Goal: Task Accomplishment & Management: Manage account settings

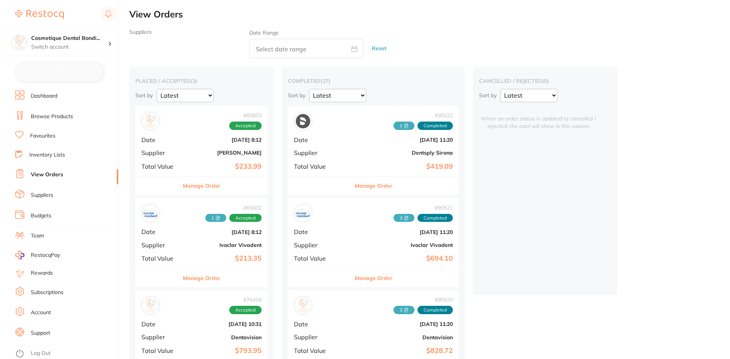
checkbox input "false"
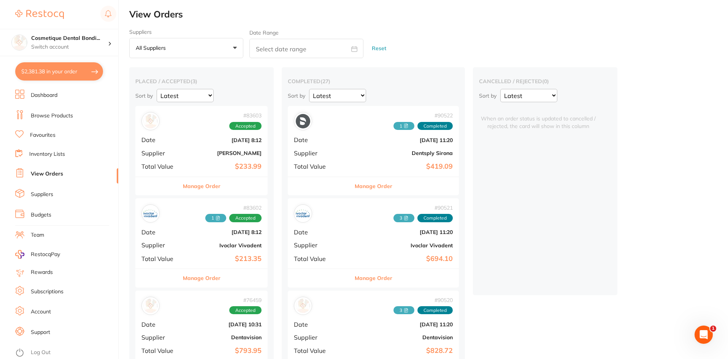
click at [279, 48] on input "text" at bounding box center [306, 48] width 114 height 19
select select "8"
select select "2025"
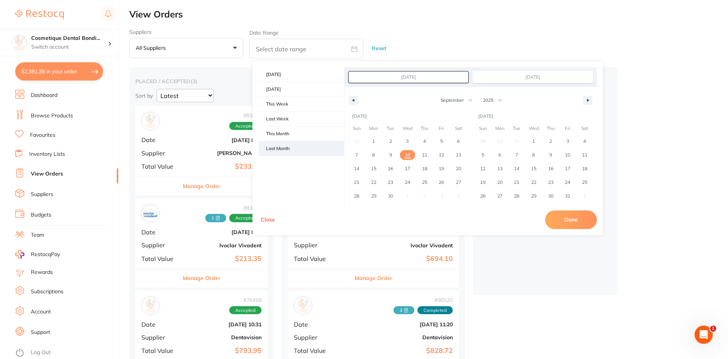
click at [277, 151] on span "Last Month" at bounding box center [301, 148] width 86 height 14
type input "[DATE]"
select select "7"
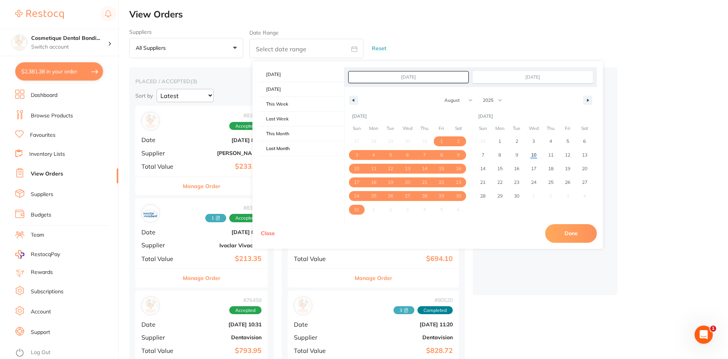
click at [559, 234] on button "Done" at bounding box center [571, 233] width 52 height 18
type input "[DATE] to [DATE]"
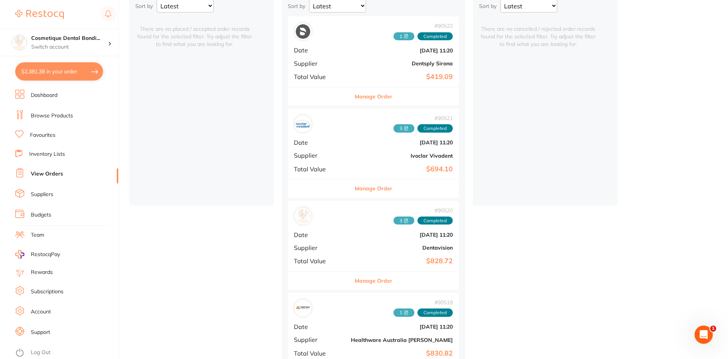
scroll to position [86, 0]
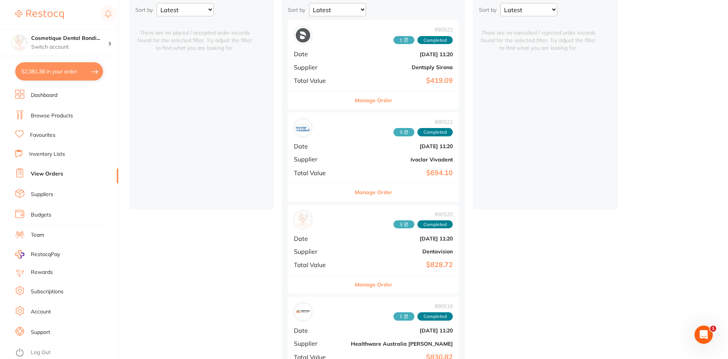
click at [404, 40] on icon at bounding box center [406, 40] width 5 height 5
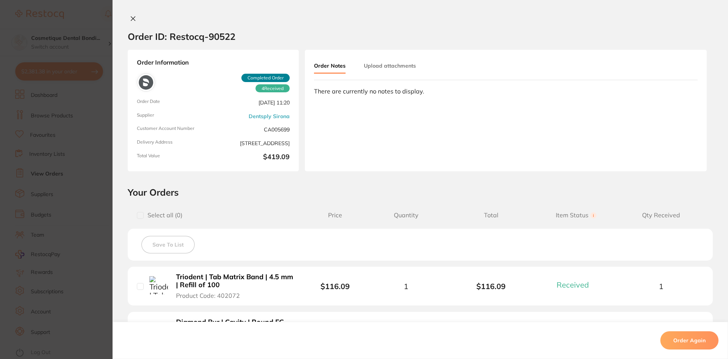
click at [384, 65] on button "Upload attachments" at bounding box center [390, 66] width 52 height 14
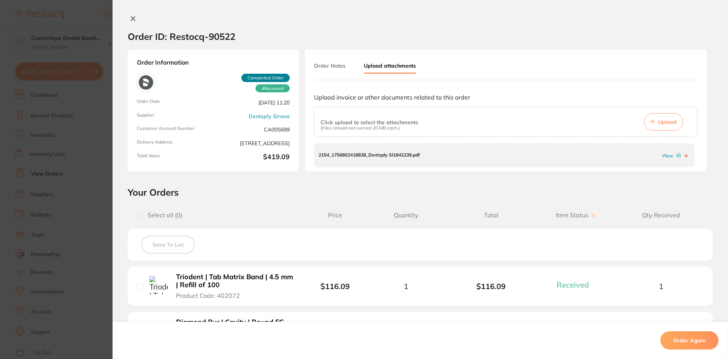
click at [663, 155] on link "View" at bounding box center [667, 156] width 11 height 6
drag, startPoint x: 130, startPoint y: 17, endPoint x: 143, endPoint y: 18, distance: 12.6
click at [130, 17] on icon at bounding box center [133, 19] width 6 height 6
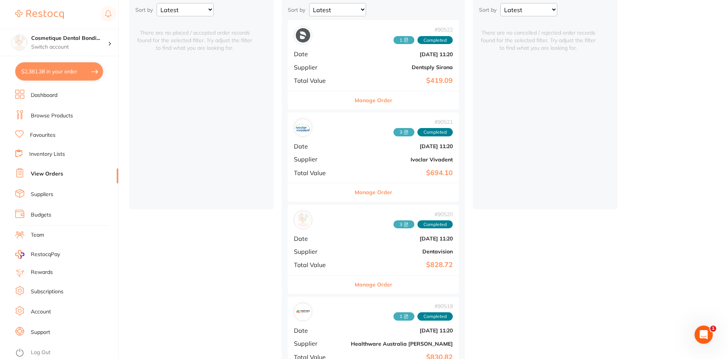
click at [404, 133] on icon at bounding box center [406, 132] width 5 height 5
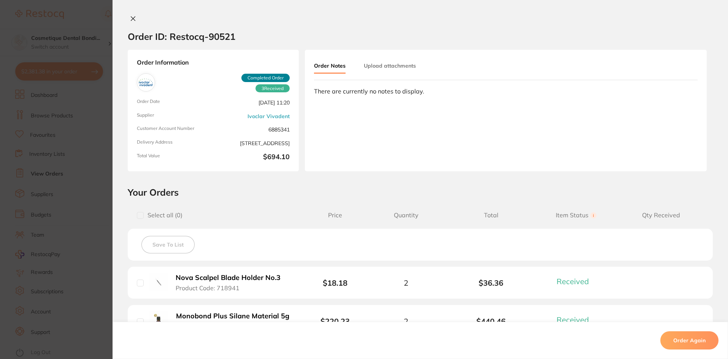
click at [397, 69] on button "Upload attachments" at bounding box center [390, 66] width 52 height 14
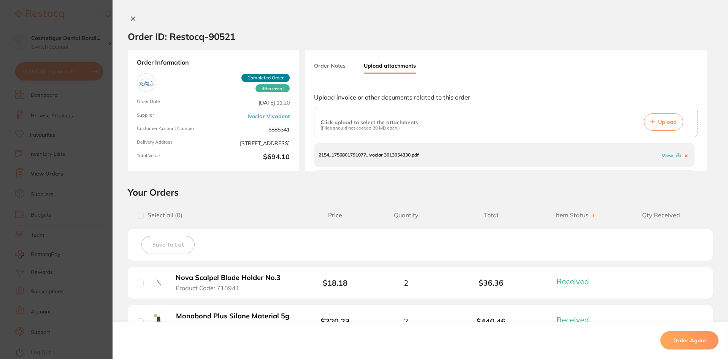
click at [666, 155] on link "View" at bounding box center [667, 156] width 11 height 6
drag, startPoint x: 695, startPoint y: 148, endPoint x: 695, endPoint y: 154, distance: 5.8
click at [695, 154] on div "Order Notes Upload attachments Upload invoice or other documents related to thi…" at bounding box center [506, 111] width 402 height 122
drag, startPoint x: 693, startPoint y: 148, endPoint x: 695, endPoint y: 153, distance: 5.2
click at [695, 153] on div "2154_1756801791077_Ivoclar 3013054330.pdf View 2154_1756801791781_Ivoclar 30130…" at bounding box center [505, 158] width 383 height 30
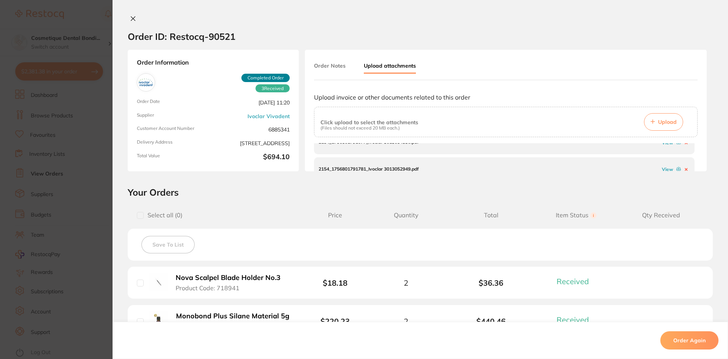
scroll to position [23, 0]
click at [663, 158] on link "View" at bounding box center [667, 160] width 11 height 6
click at [662, 159] on link "View" at bounding box center [667, 160] width 11 height 6
click at [131, 16] on icon at bounding box center [133, 19] width 6 height 6
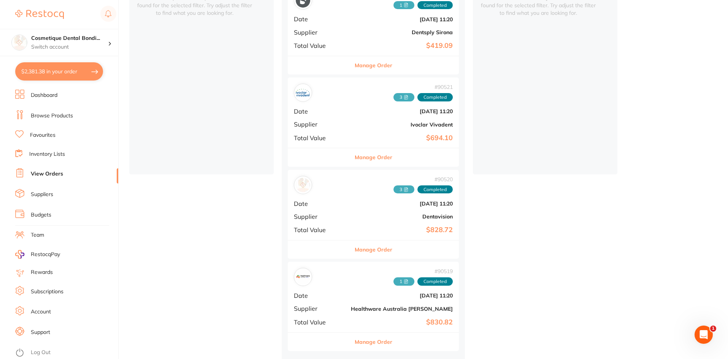
scroll to position [124, 0]
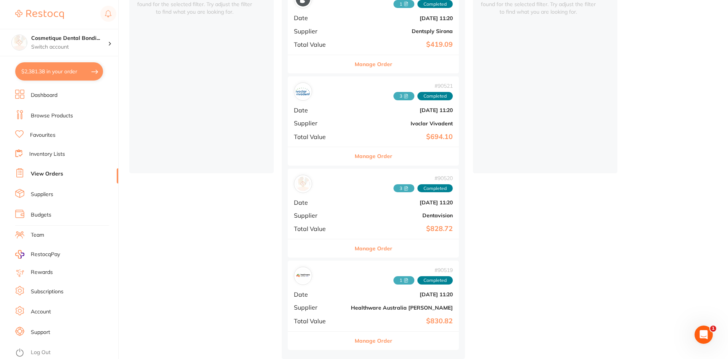
click at [393, 189] on span "3" at bounding box center [403, 188] width 21 height 8
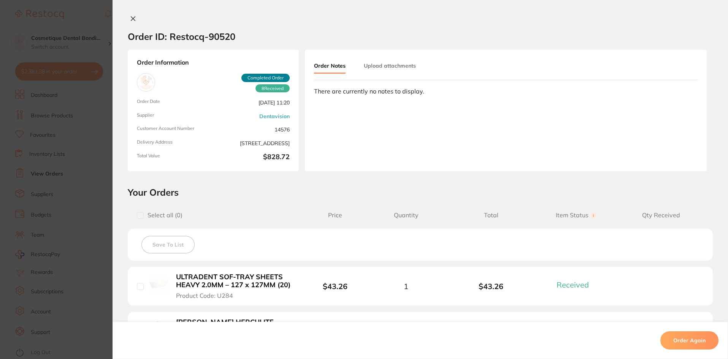
click at [392, 64] on button "Upload attachments" at bounding box center [390, 66] width 52 height 14
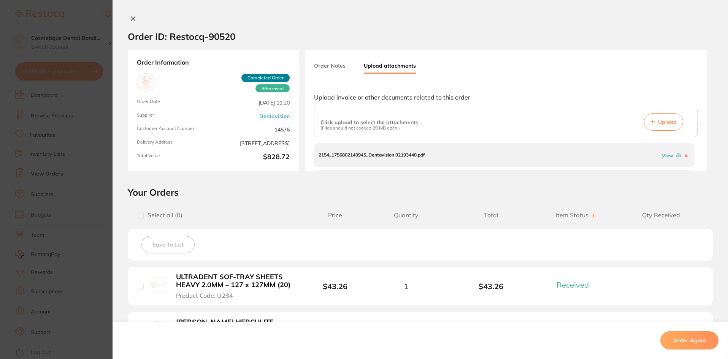
click at [662, 157] on link "View" at bounding box center [667, 156] width 11 height 6
click at [130, 21] on icon at bounding box center [133, 19] width 6 height 6
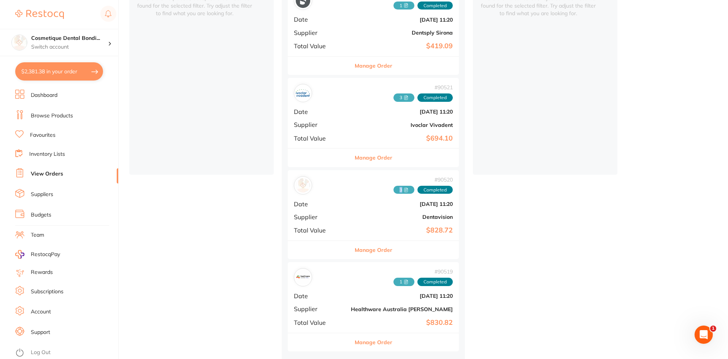
scroll to position [124, 0]
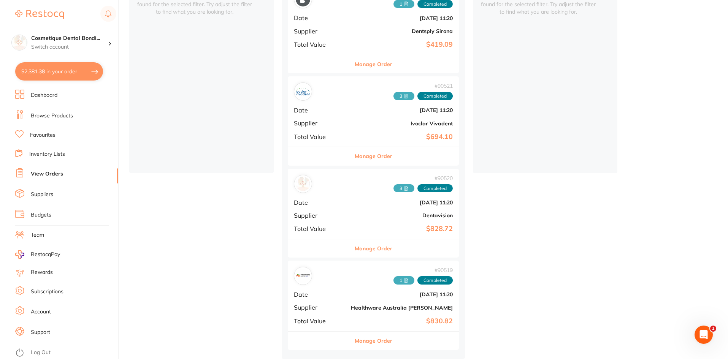
click at [393, 97] on span "3" at bounding box center [403, 96] width 21 height 8
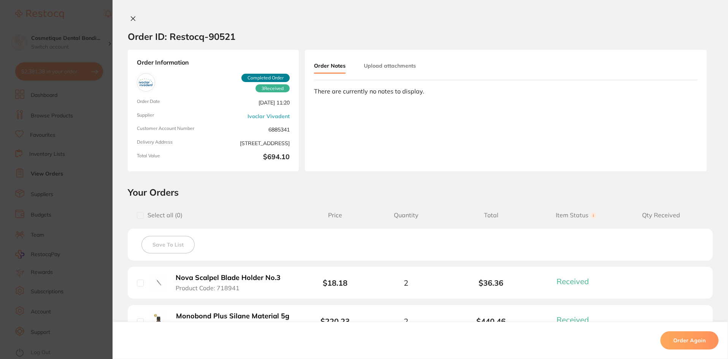
click at [412, 70] on button "Upload attachments" at bounding box center [390, 66] width 52 height 14
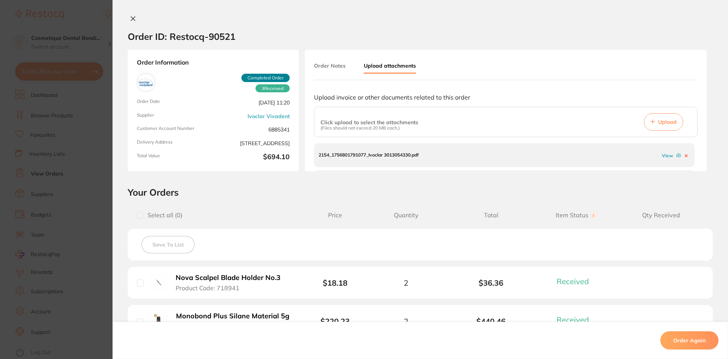
click at [666, 156] on link "View" at bounding box center [667, 156] width 11 height 6
click at [665, 160] on link "View" at bounding box center [667, 161] width 11 height 6
click at [663, 160] on link "View" at bounding box center [667, 160] width 11 height 6
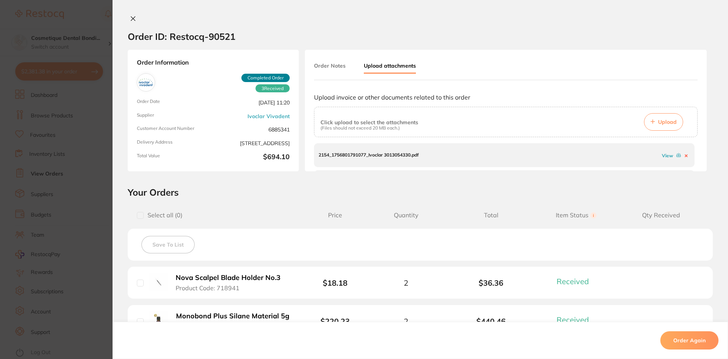
click at [130, 21] on icon at bounding box center [133, 19] width 6 height 6
click at [131, 15] on div "placed / accepted ( 0 ) Sort by Latest Notification There are no placed / accep…" at bounding box center [201, 59] width 144 height 228
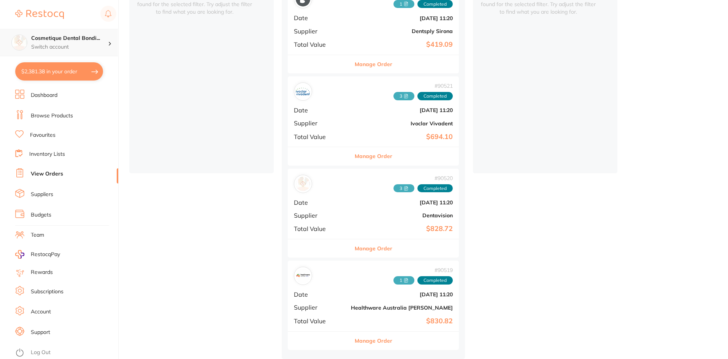
click at [65, 39] on h4 "Cosmetique Dental Bondi..." at bounding box center [69, 39] width 77 height 8
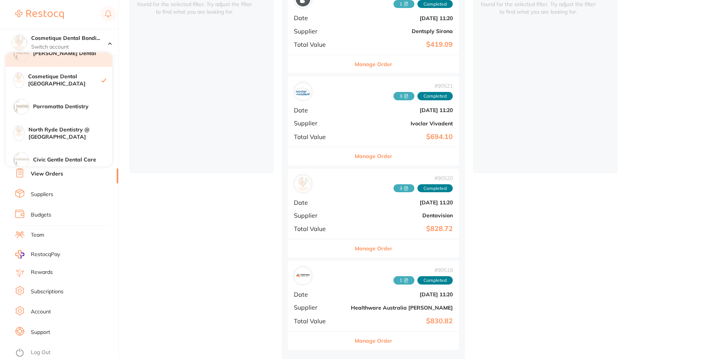
scroll to position [76, 0]
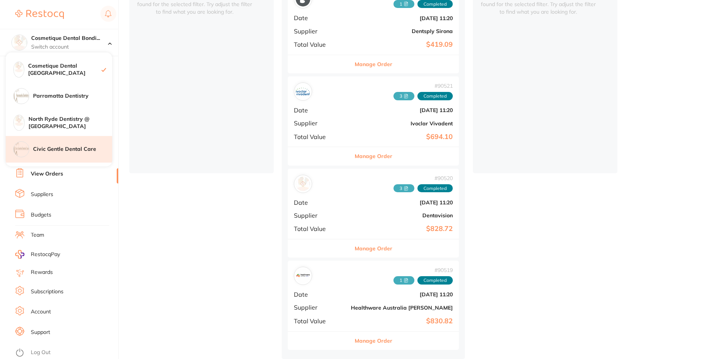
click at [60, 147] on h4 "Civic Gentle Dental Care" at bounding box center [72, 150] width 79 height 8
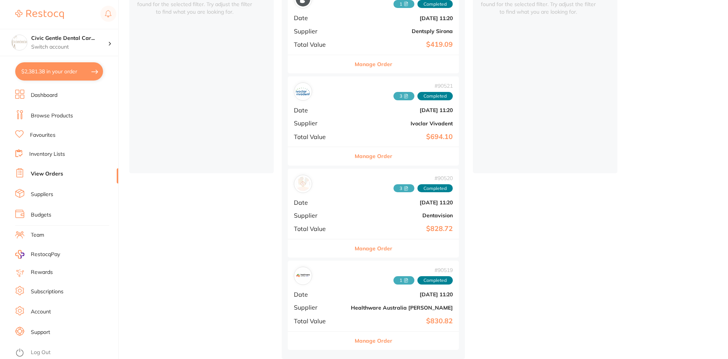
checkbox input "true"
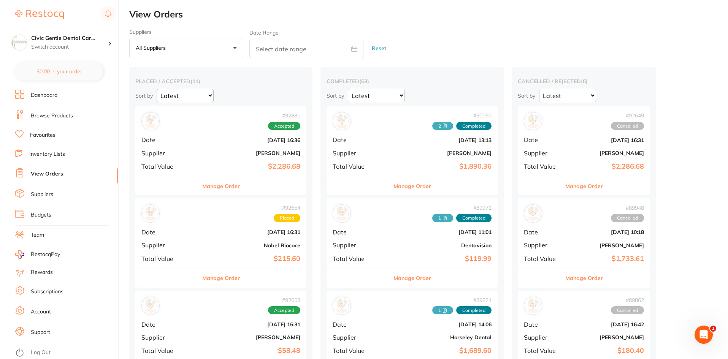
click at [277, 50] on input "text" at bounding box center [306, 48] width 114 height 19
select select "8"
select select "2025"
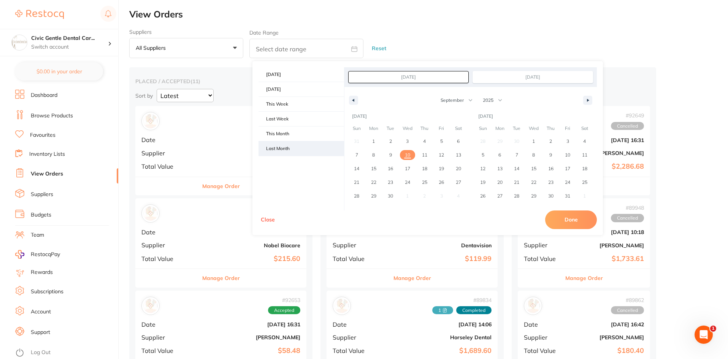
drag, startPoint x: 284, startPoint y: 148, endPoint x: 296, endPoint y: 147, distance: 11.5
click at [285, 149] on span "Last Month" at bounding box center [301, 148] width 86 height 14
type input "[DATE]"
select select "7"
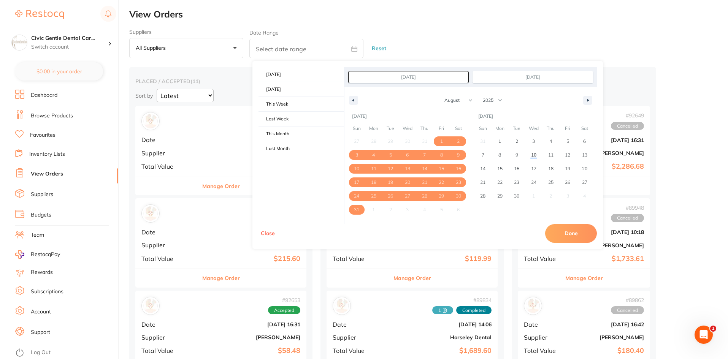
click at [568, 233] on button "Done" at bounding box center [571, 233] width 52 height 18
type input "[DATE] to [DATE]"
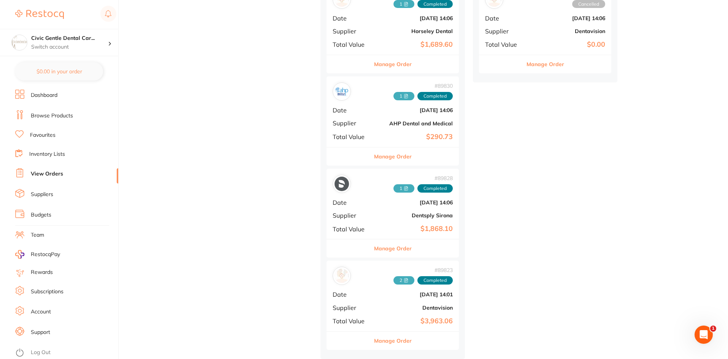
scroll to position [308, 0]
click at [33, 38] on h4 "Civic Gentle Dental Car..." at bounding box center [69, 39] width 77 height 8
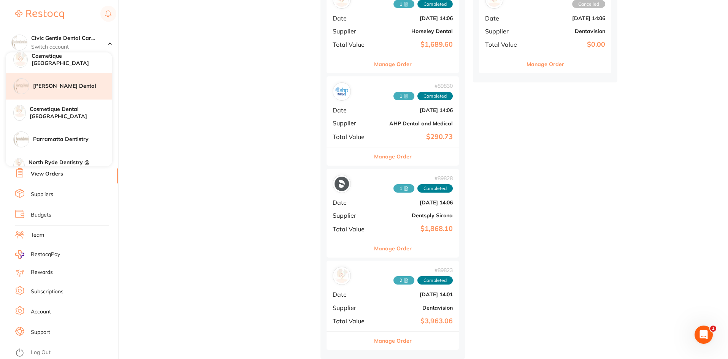
scroll to position [38, 0]
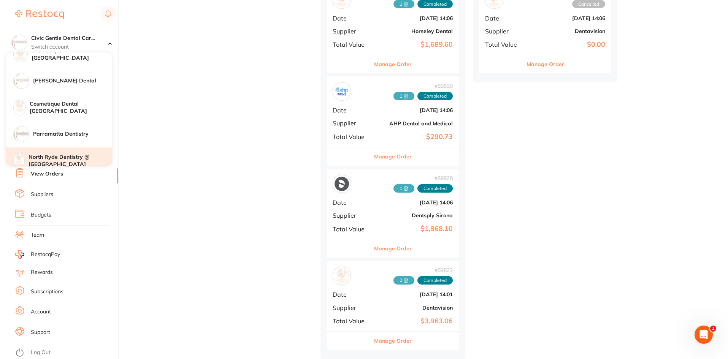
click at [57, 156] on h4 "North Ryde Dentistry @ [GEOGRAPHIC_DATA]" at bounding box center [71, 161] width 84 height 15
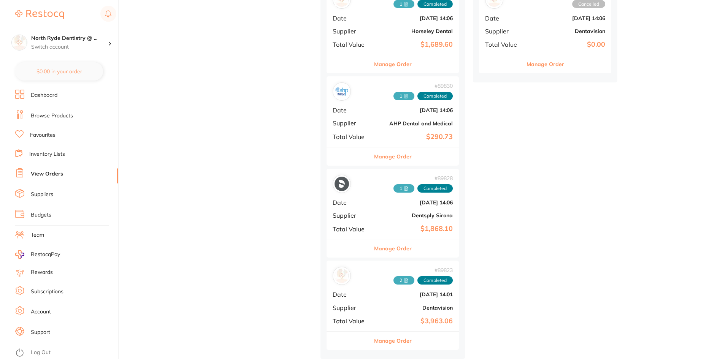
checkbox input "false"
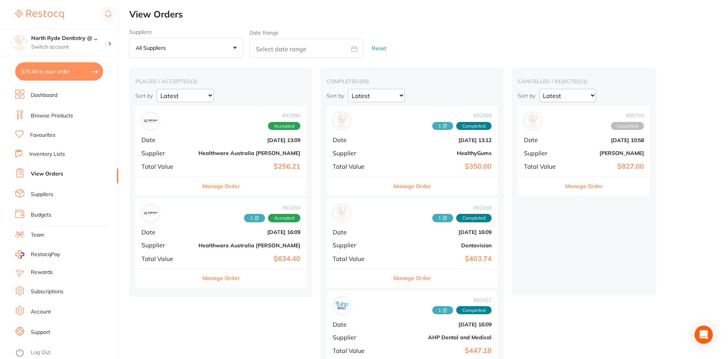
click at [307, 53] on input "text" at bounding box center [306, 48] width 114 height 19
select select "8"
select select "2025"
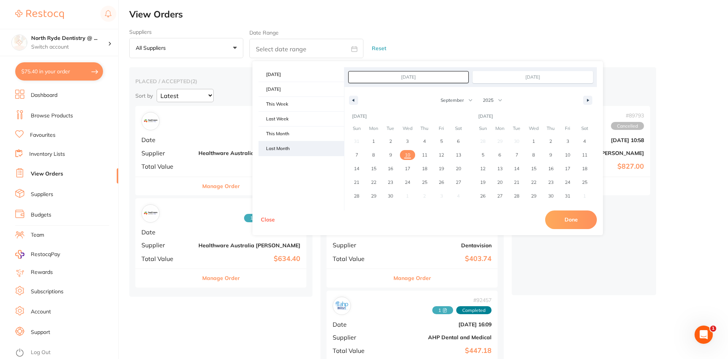
click at [291, 151] on span "Last Month" at bounding box center [301, 148] width 86 height 14
type input "[DATE]"
select select "7"
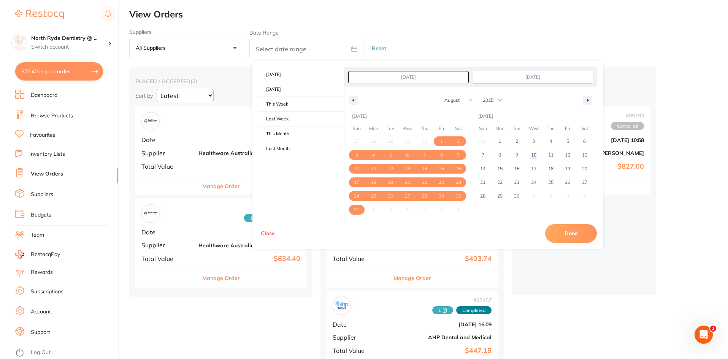
click at [557, 230] on button "Done" at bounding box center [571, 233] width 52 height 18
type input "[DATE] to [DATE]"
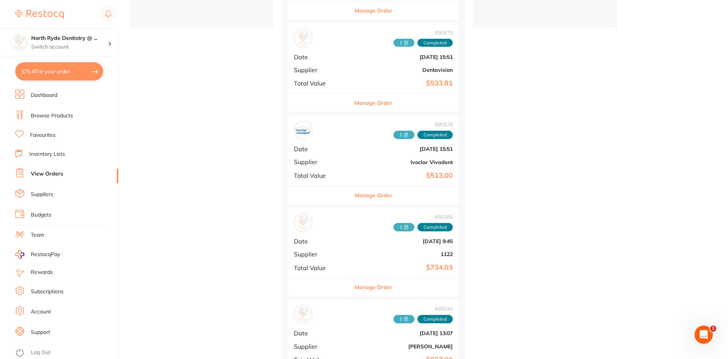
scroll to position [266, 0]
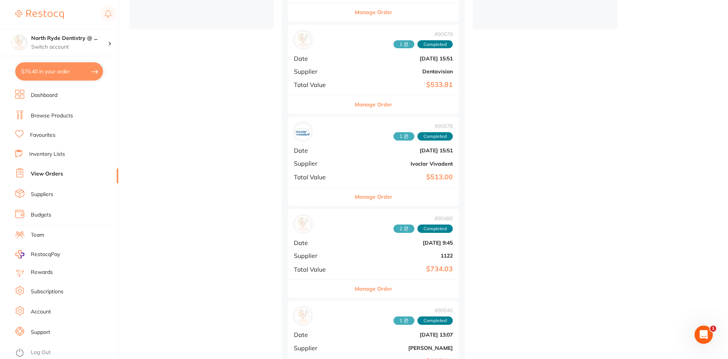
click at [404, 138] on icon at bounding box center [406, 136] width 5 height 5
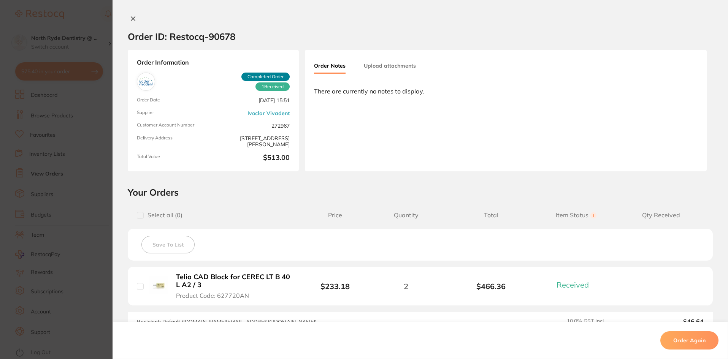
click at [381, 67] on button "Upload attachments" at bounding box center [390, 66] width 52 height 14
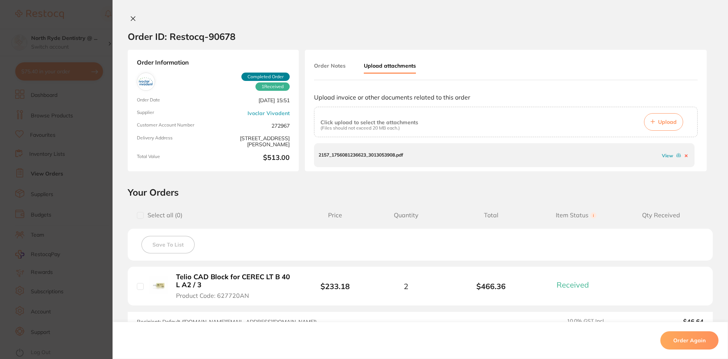
click at [663, 155] on link "View" at bounding box center [667, 156] width 11 height 6
